Goal: Transaction & Acquisition: Purchase product/service

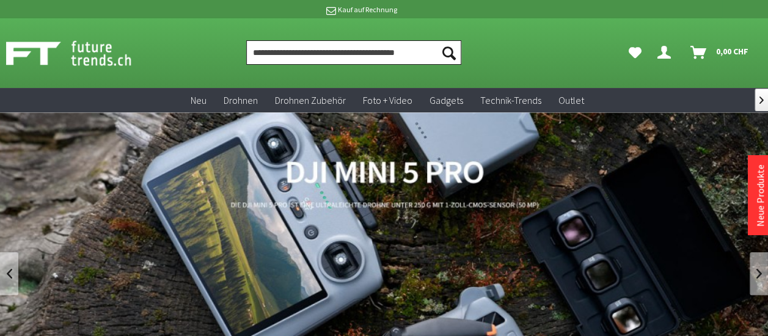
click at [397, 48] on input "Produkt, Marke, Kategorie, EAN, Artikelnummer…" at bounding box center [353, 52] width 215 height 24
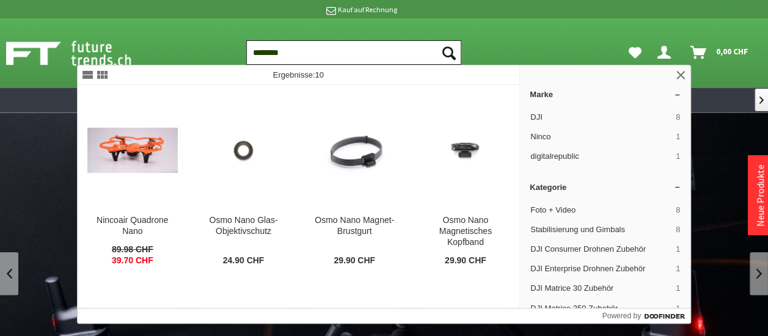
type input "********"
click at [435, 40] on button "Suchen" at bounding box center [448, 52] width 26 height 24
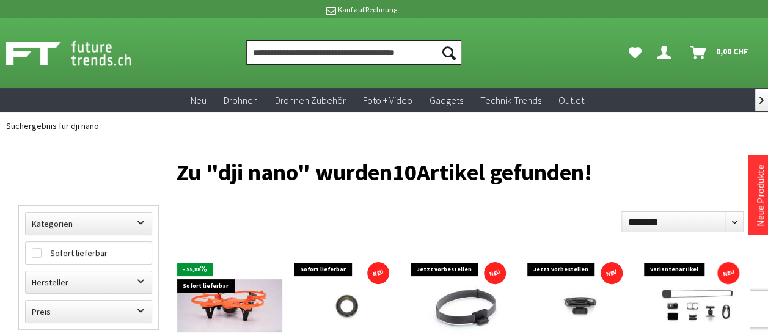
click at [384, 54] on input "Produkt, Marke, Kategorie, EAN, Artikelnummer…" at bounding box center [353, 52] width 215 height 24
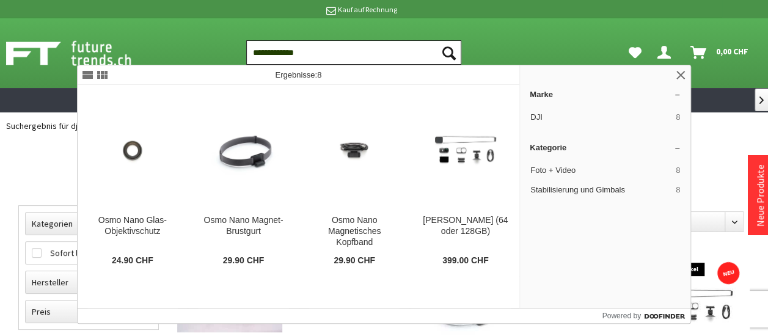
type input "**********"
click at [435, 40] on button "Suchen" at bounding box center [448, 52] width 26 height 24
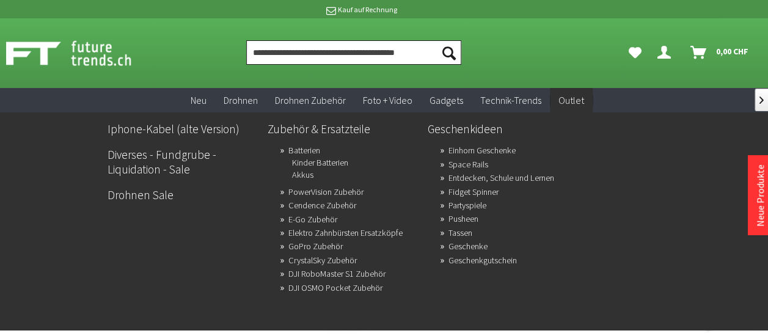
click at [293, 51] on input "Produkt, Marke, Kategorie, EAN, Artikelnummer…" at bounding box center [353, 52] width 215 height 24
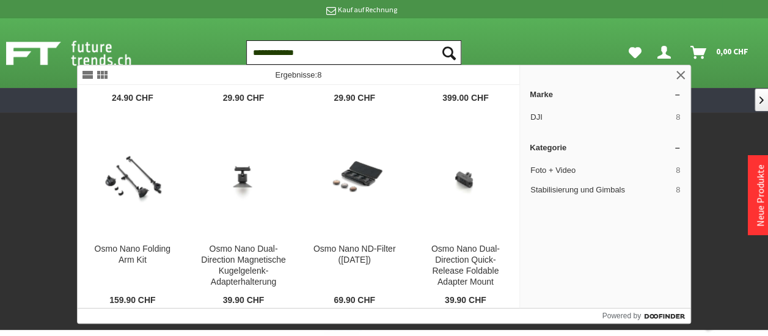
scroll to position [162, 0]
type input "**********"
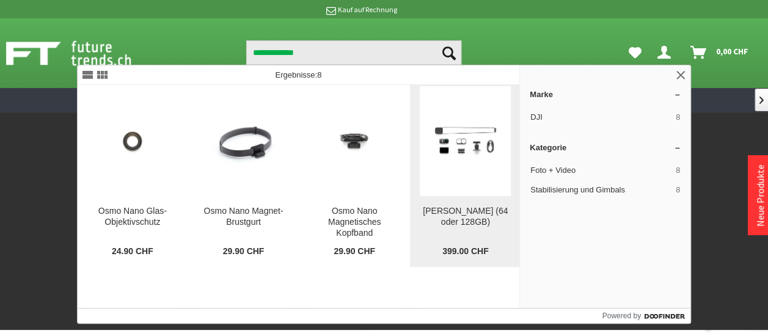
scroll to position [9, 0]
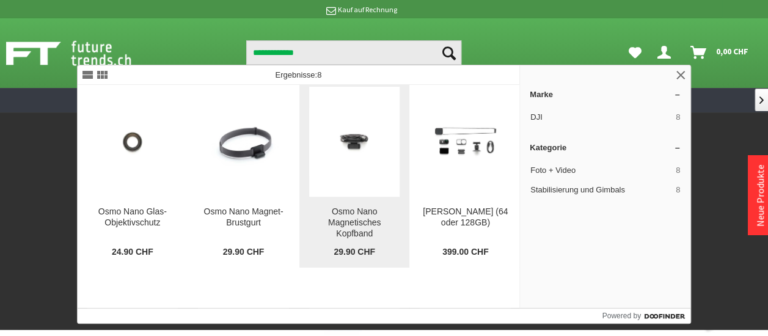
click at [400, 134] on img at bounding box center [354, 141] width 91 height 68
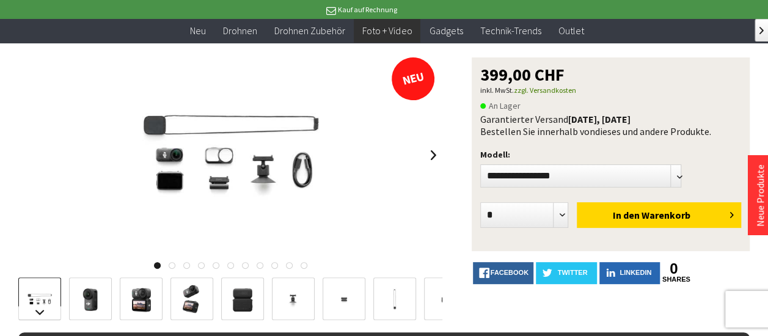
scroll to position [109, 0]
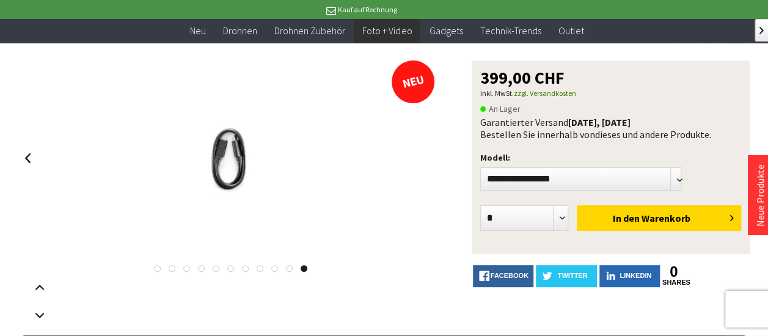
click at [430, 162] on div at bounding box center [230, 157] width 424 height 195
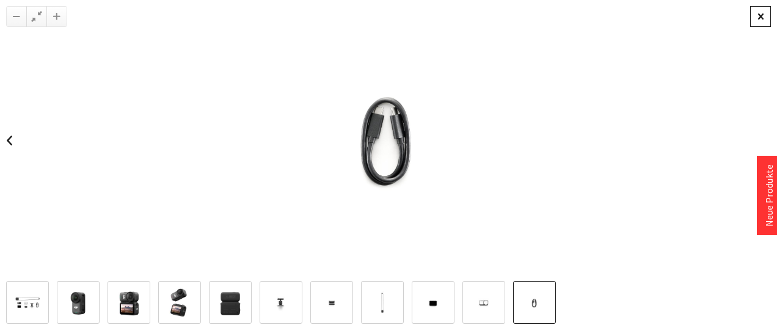
click at [767, 9] on div at bounding box center [760, 16] width 21 height 21
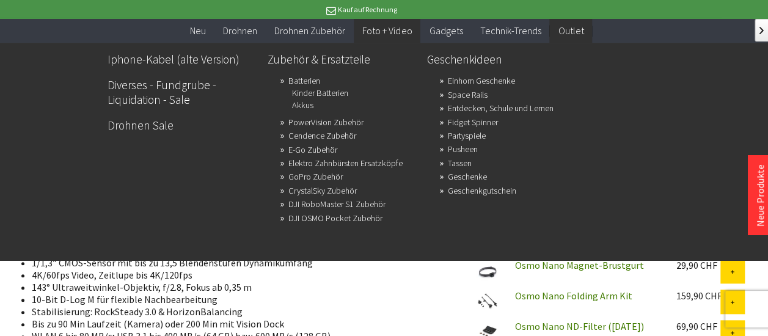
scroll to position [0, 0]
click at [354, 305] on li "Stabilisierung: RockSteady 3.0 & HorizonBalancing" at bounding box center [232, 311] width 401 height 12
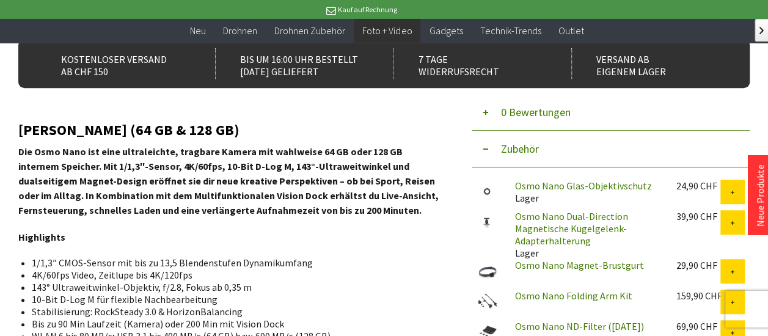
click at [421, 305] on li "Stabilisierung: RockSteady 3.0 & HorizonBalancing" at bounding box center [232, 311] width 401 height 12
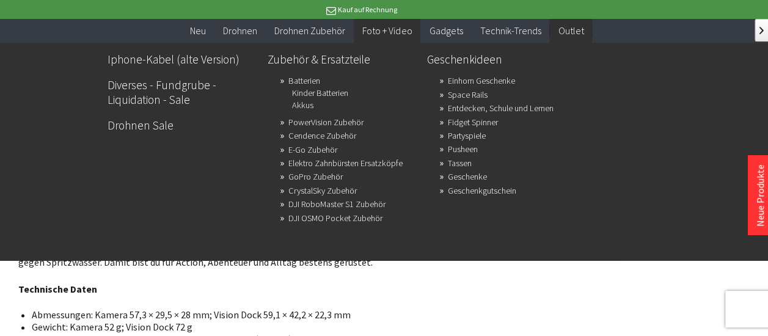
scroll to position [741, 0]
click at [465, 292] on div "**********" at bounding box center [383, 302] width 731 height 1857
click at [238, 319] on li "Gewicht: Kamera 52 g; Vision Dock 72 g" at bounding box center [232, 325] width 401 height 12
click at [462, 327] on div "**********" at bounding box center [383, 302] width 731 height 1857
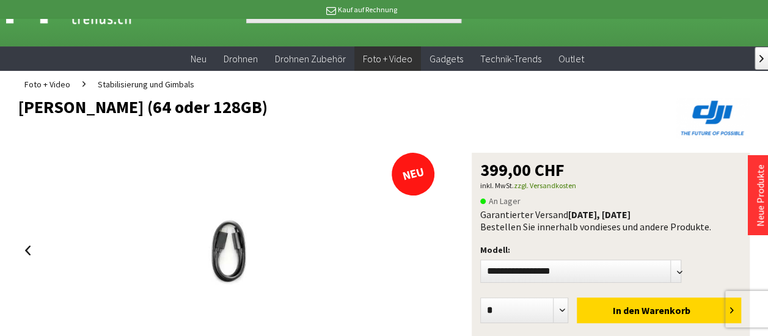
scroll to position [41, 0]
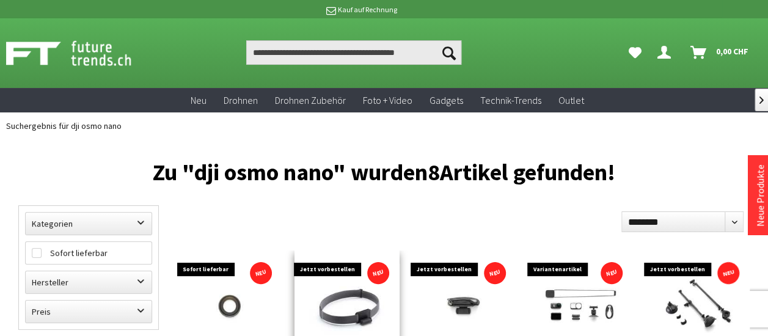
click at [365, 307] on img at bounding box center [346, 306] width 105 height 84
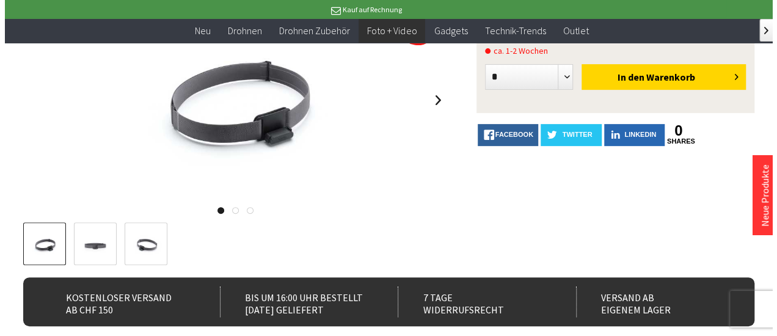
scroll to position [169, 0]
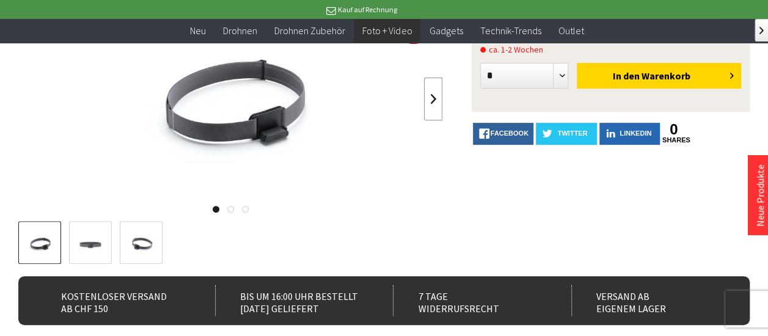
click at [431, 103] on link at bounding box center [433, 99] width 18 height 43
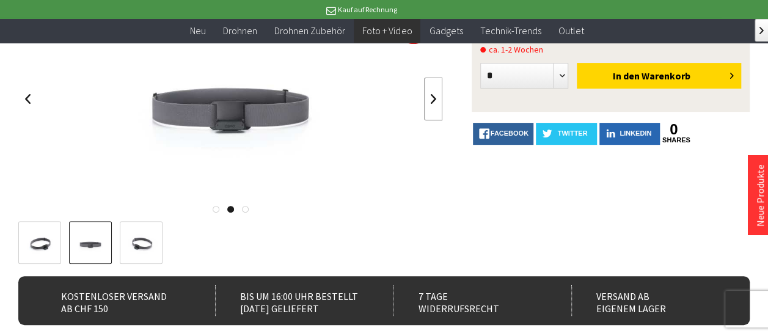
click at [431, 103] on link at bounding box center [433, 99] width 18 height 43
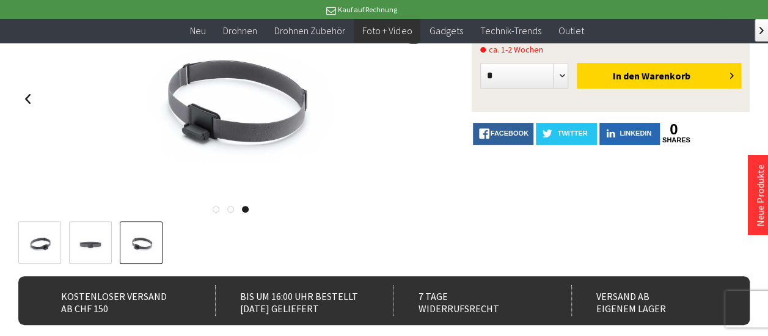
click at [431, 103] on div at bounding box center [230, 98] width 424 height 195
